Goal: Information Seeking & Learning: Learn about a topic

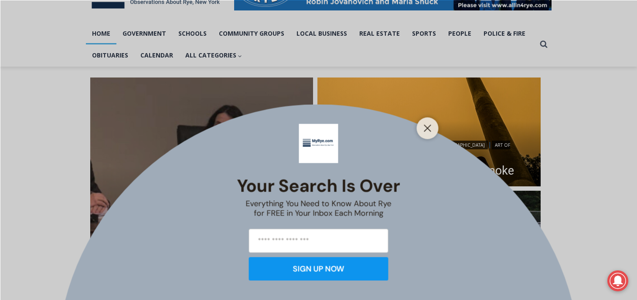
scroll to position [180, 0]
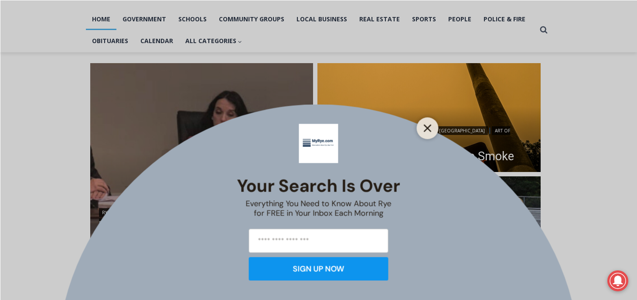
click at [427, 125] on icon "Close" at bounding box center [428, 128] width 8 height 8
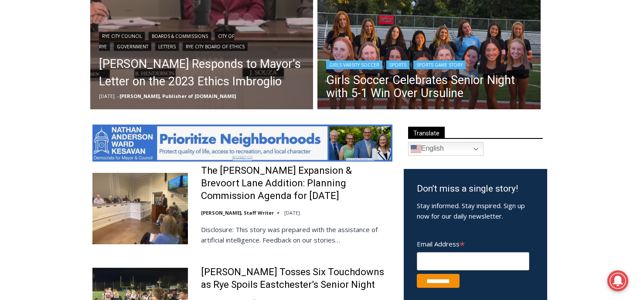
scroll to position [357, 0]
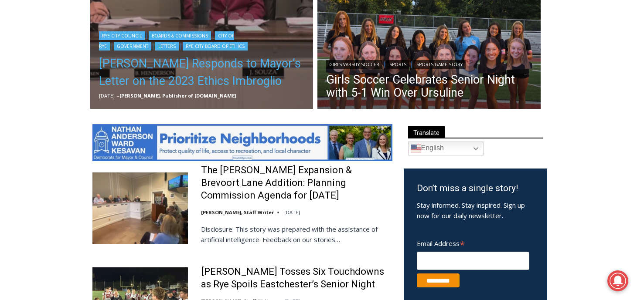
click at [218, 67] on link "Henderson Responds to Mayor’s Letter on the 2023 Ethics Imbroglio" at bounding box center [202, 72] width 206 height 35
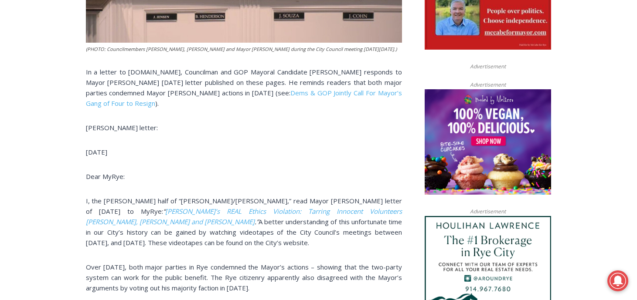
scroll to position [505, 0]
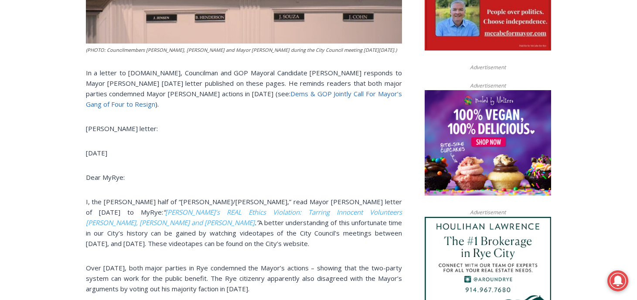
click at [326, 95] on link "Dems & GOP Jointly Call For Mayor’s Gang of Four to Resign" at bounding box center [244, 98] width 316 height 19
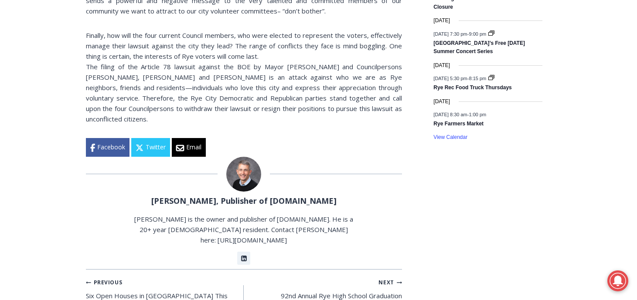
scroll to position [1366, 0]
